Goal: Task Accomplishment & Management: Complete application form

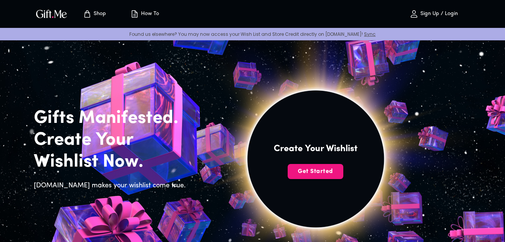
click at [426, 14] on p "Sign Up / Login" at bounding box center [439, 14] width 40 height 6
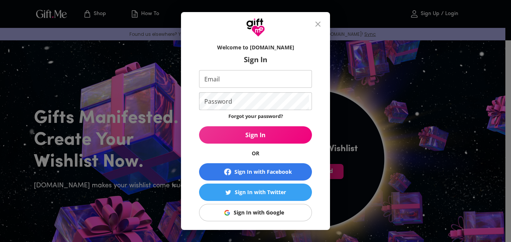
click at [245, 213] on div "Sign In with Google" at bounding box center [259, 212] width 50 height 8
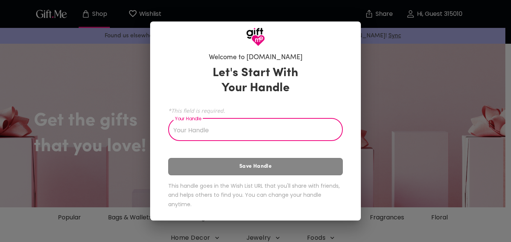
click at [463, 109] on div "Welcome to Gift.me Let's Start With Your Handle *This field is required. Your H…" at bounding box center [255, 121] width 511 height 242
